Goal: Navigation & Orientation: Find specific page/section

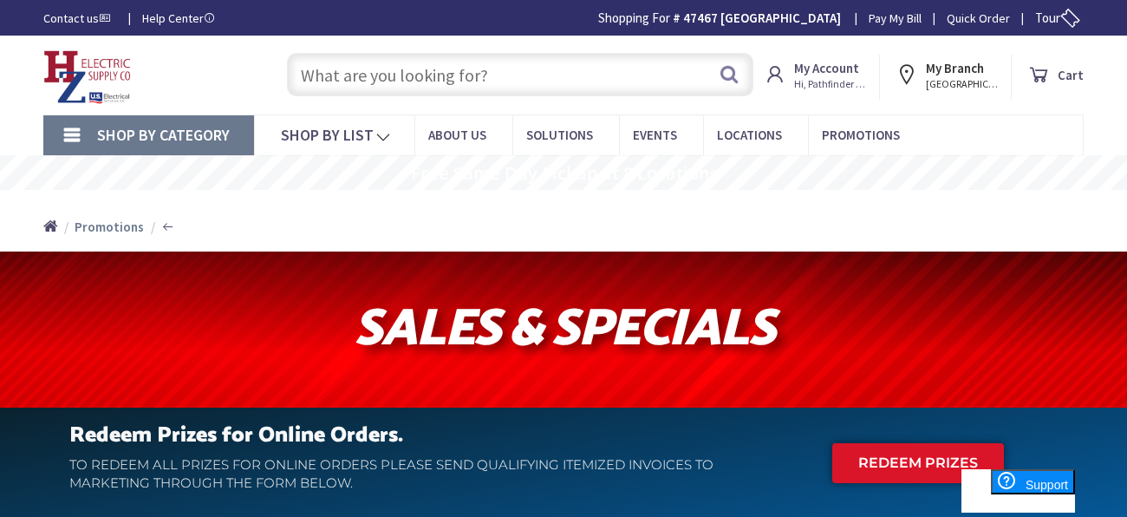
click at [722, 261] on div at bounding box center [563, 329] width 1127 height 156
click at [559, 72] on input "text" at bounding box center [520, 74] width 466 height 43
click at [442, 53] on input "text" at bounding box center [520, 74] width 466 height 43
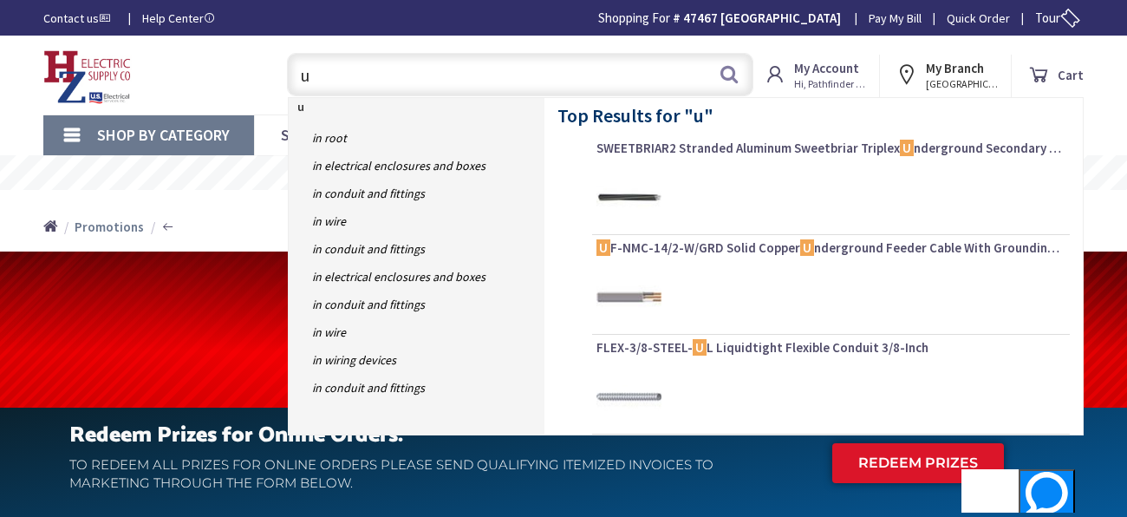
type input "u"
click at [178, 80] on div "Toggle Nav" at bounding box center [147, 75] width 235 height 58
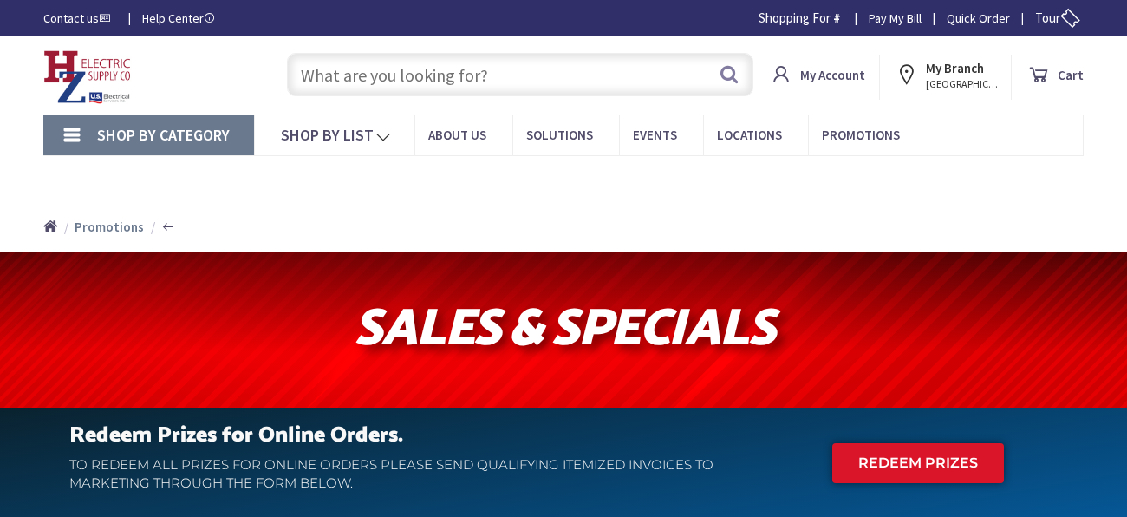
type input "[STREET_ADDRESS][DEMOGRAPHIC_DATA]"
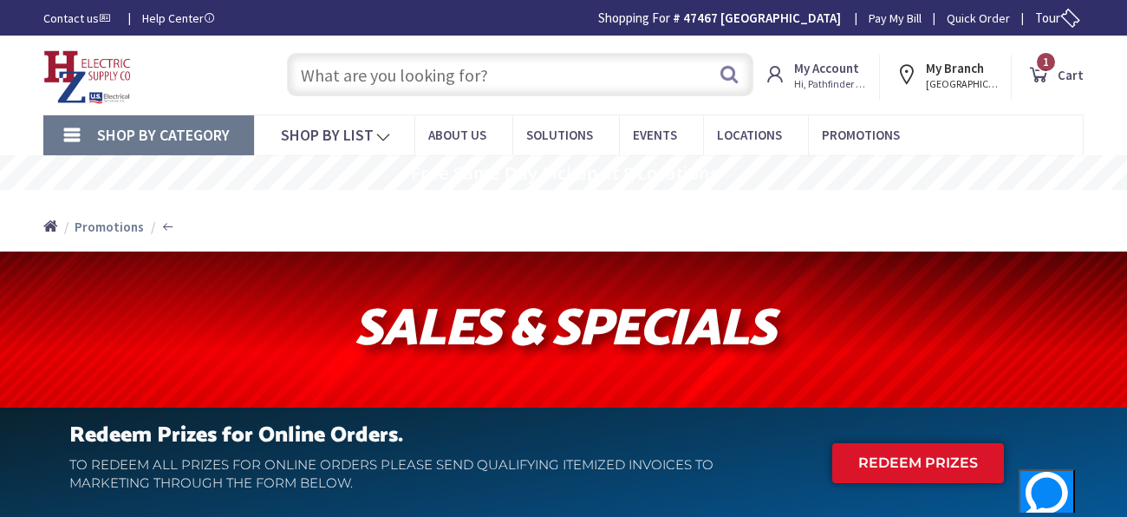
click at [644, 55] on input "text" at bounding box center [520, 74] width 466 height 43
